Goal: Find specific page/section: Find specific page/section

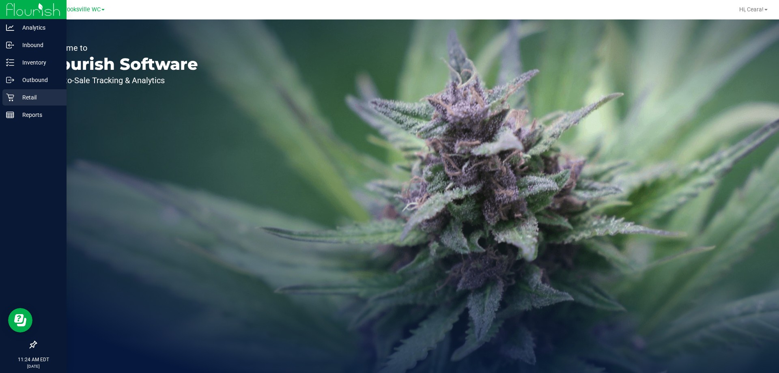
click at [22, 100] on p "Retail" at bounding box center [38, 97] width 49 height 10
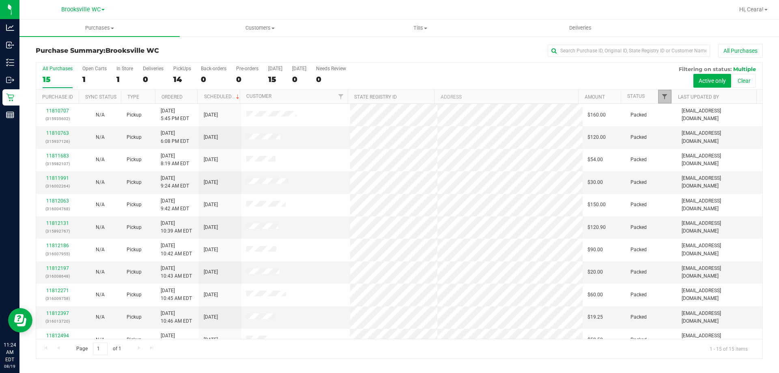
click at [664, 99] on span "Filter" at bounding box center [664, 96] width 6 height 6
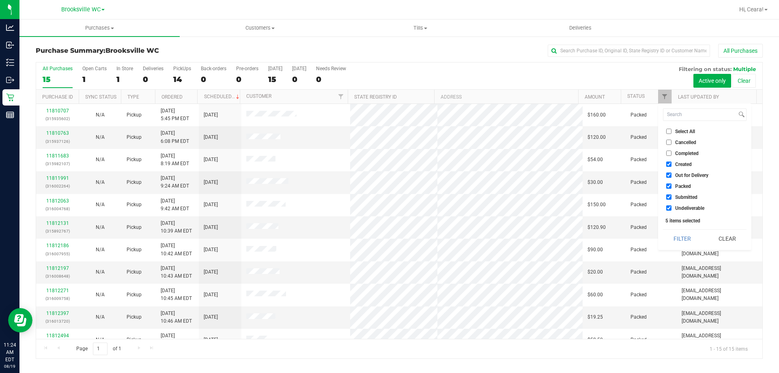
click at [680, 132] on span "Select All" at bounding box center [685, 131] width 20 height 5
click at [671, 132] on input "Select All" at bounding box center [668, 131] width 5 height 5
checkbox input "true"
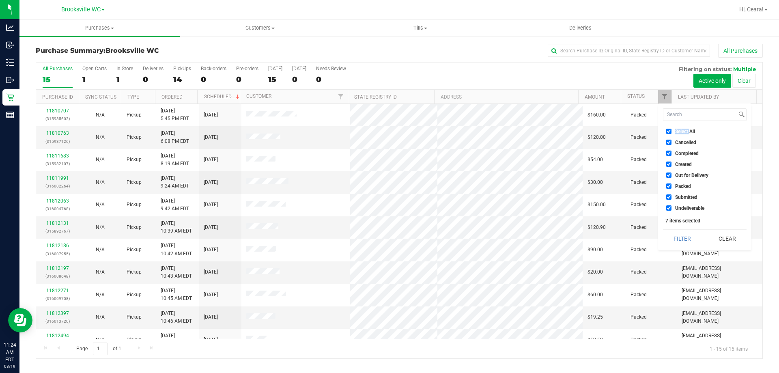
click at [680, 132] on span "Select All" at bounding box center [685, 131] width 20 height 5
click at [671, 132] on input "Select All" at bounding box center [668, 131] width 5 height 5
checkbox input "false"
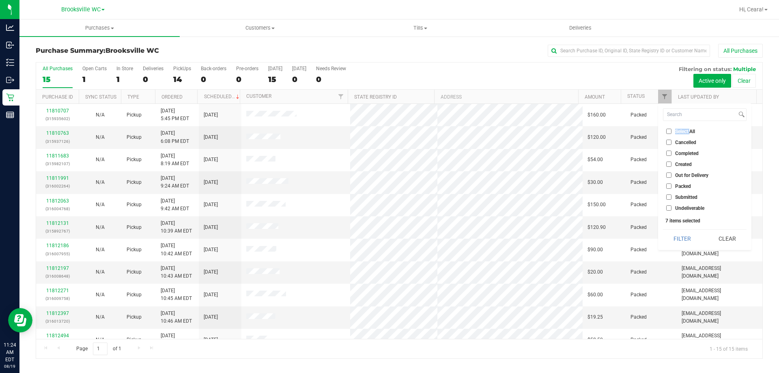
checkbox input "false"
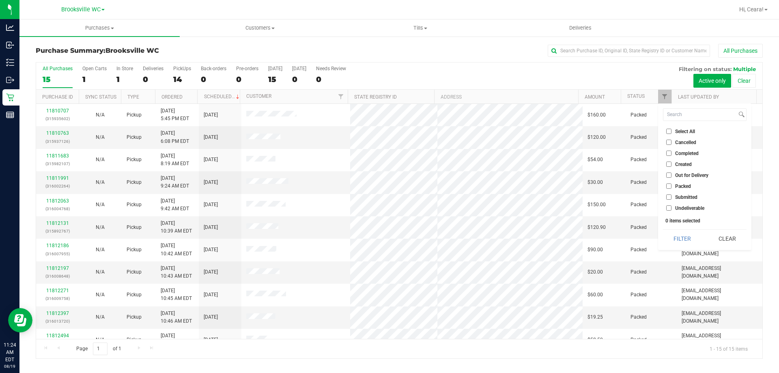
click at [685, 197] on span "Submitted" at bounding box center [686, 197] width 22 height 5
click at [671, 197] on input "Submitted" at bounding box center [668, 196] width 5 height 5
checkbox input "true"
click at [688, 234] on button "Filter" at bounding box center [682, 239] width 39 height 18
